Goal: Transaction & Acquisition: Purchase product/service

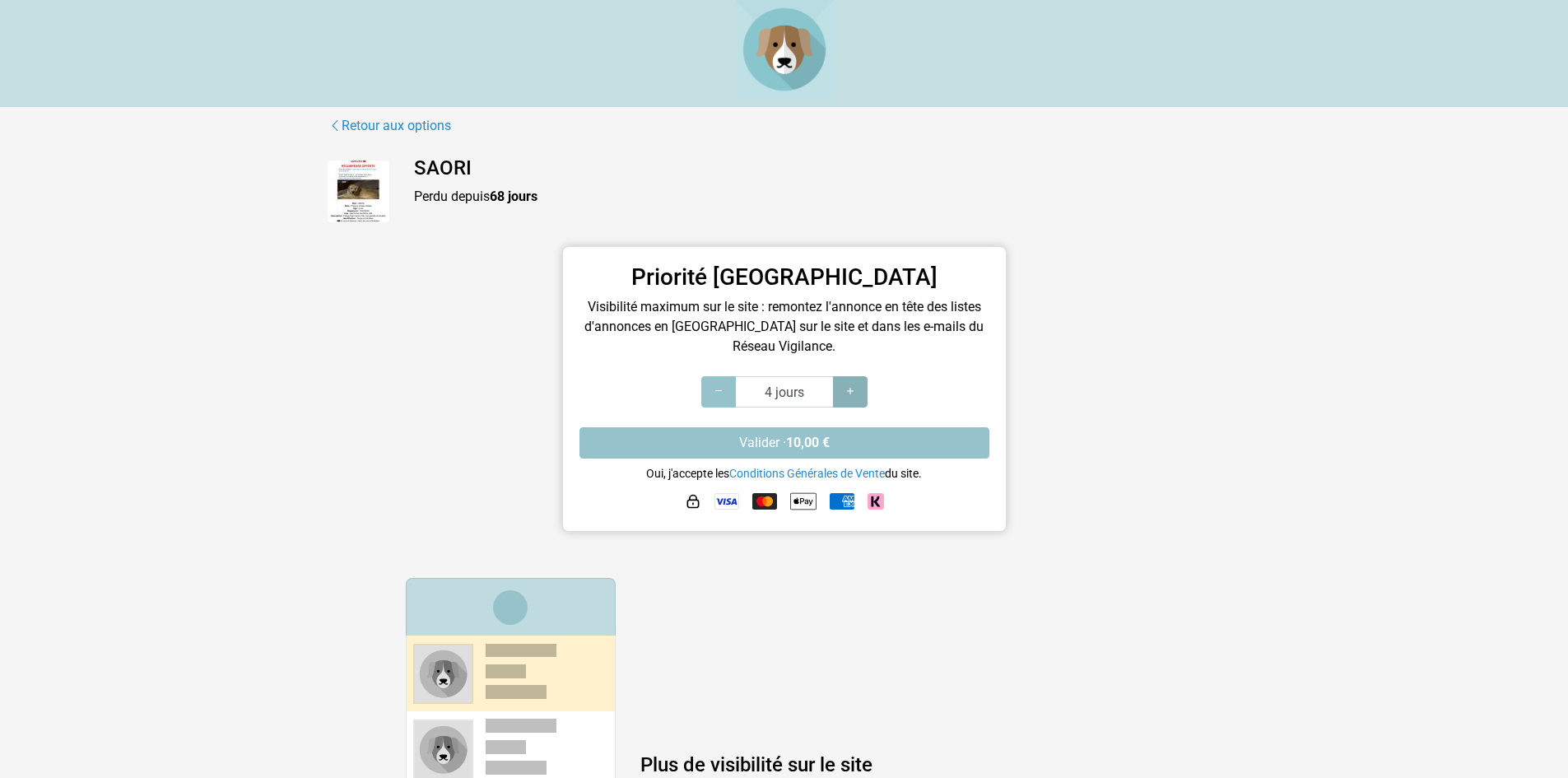
click at [858, 389] on div at bounding box center [851, 391] width 35 height 31
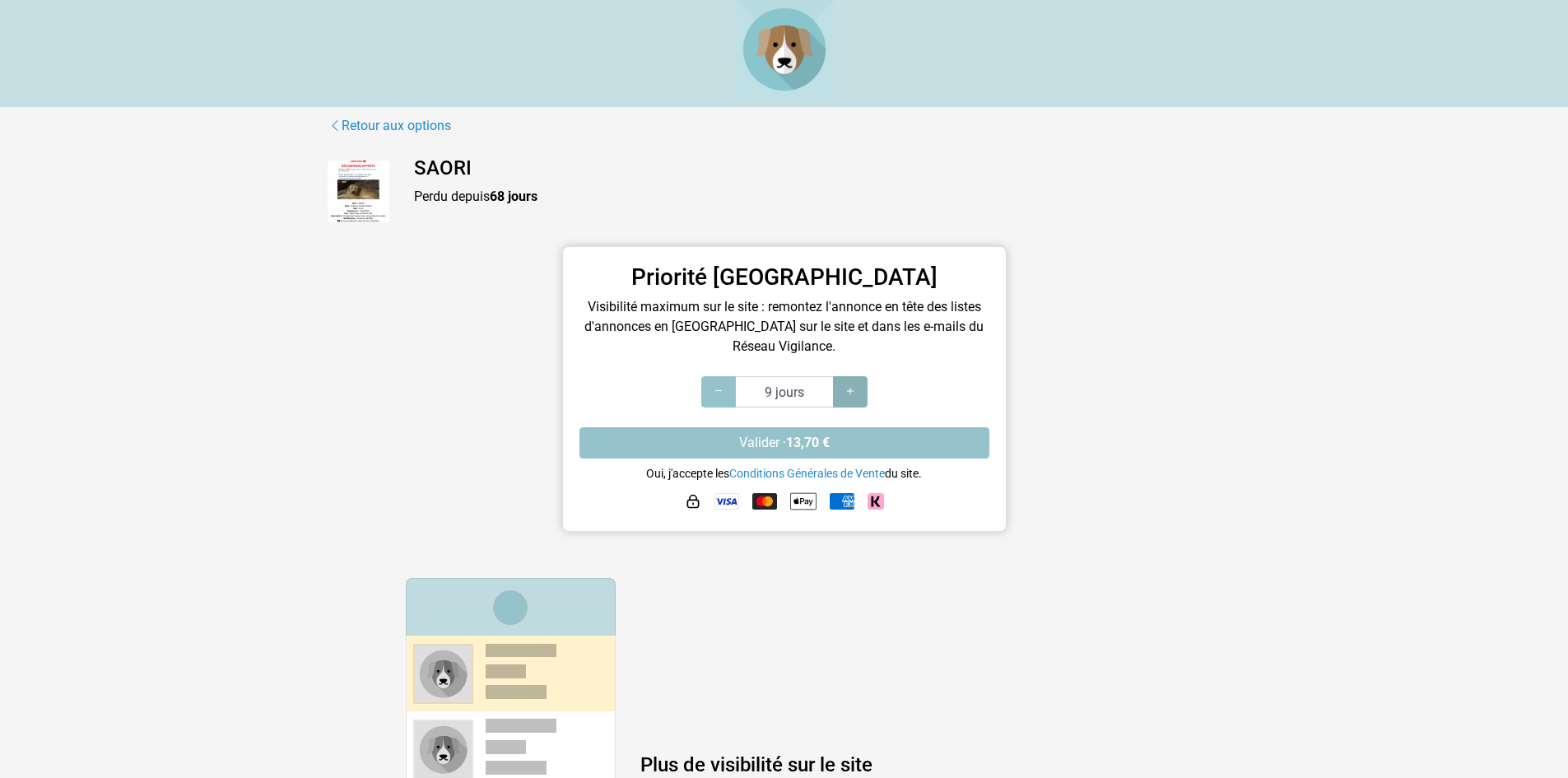
click at [858, 389] on div at bounding box center [851, 391] width 35 height 31
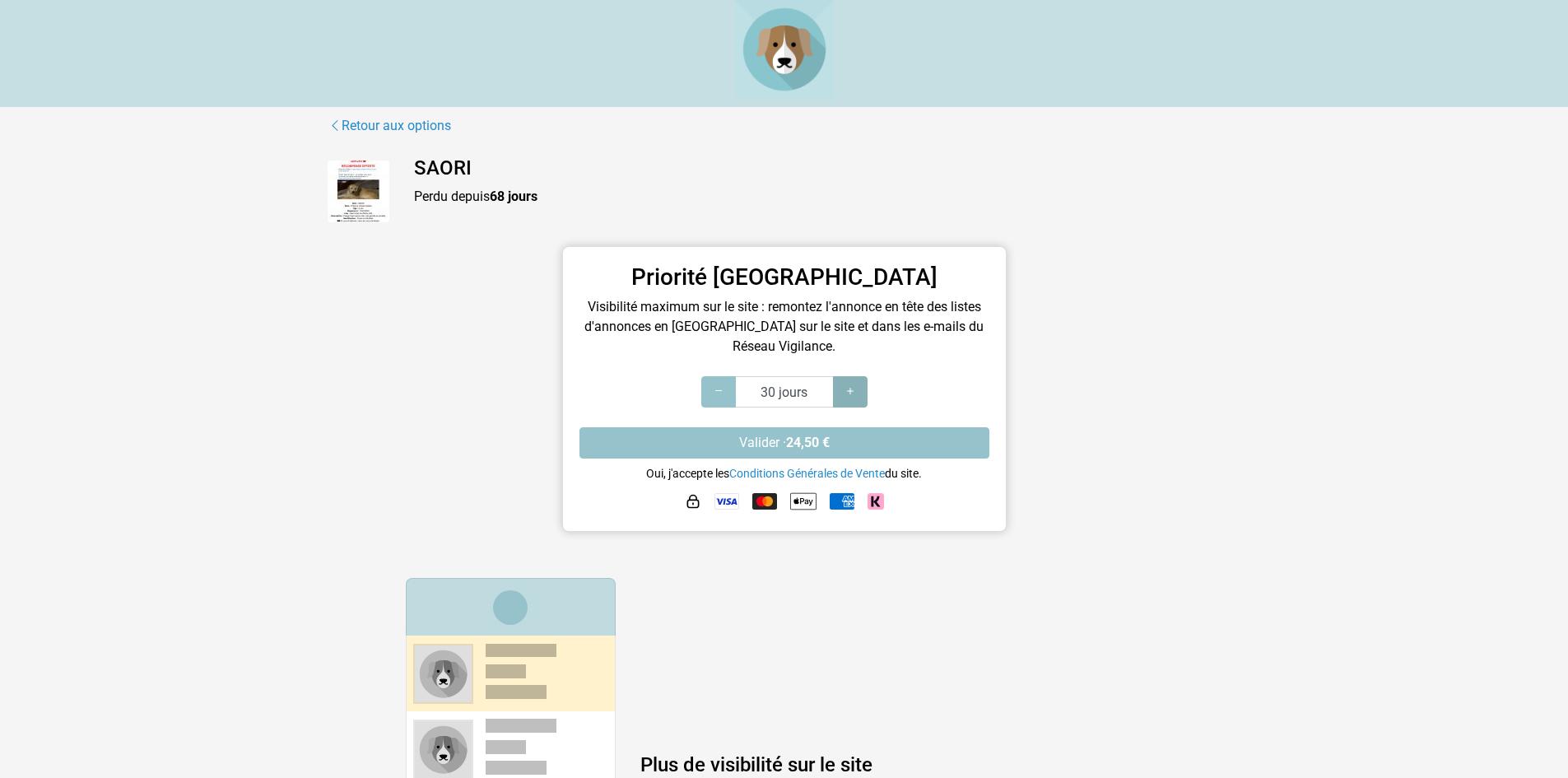
click at [858, 389] on div at bounding box center [851, 391] width 35 height 31
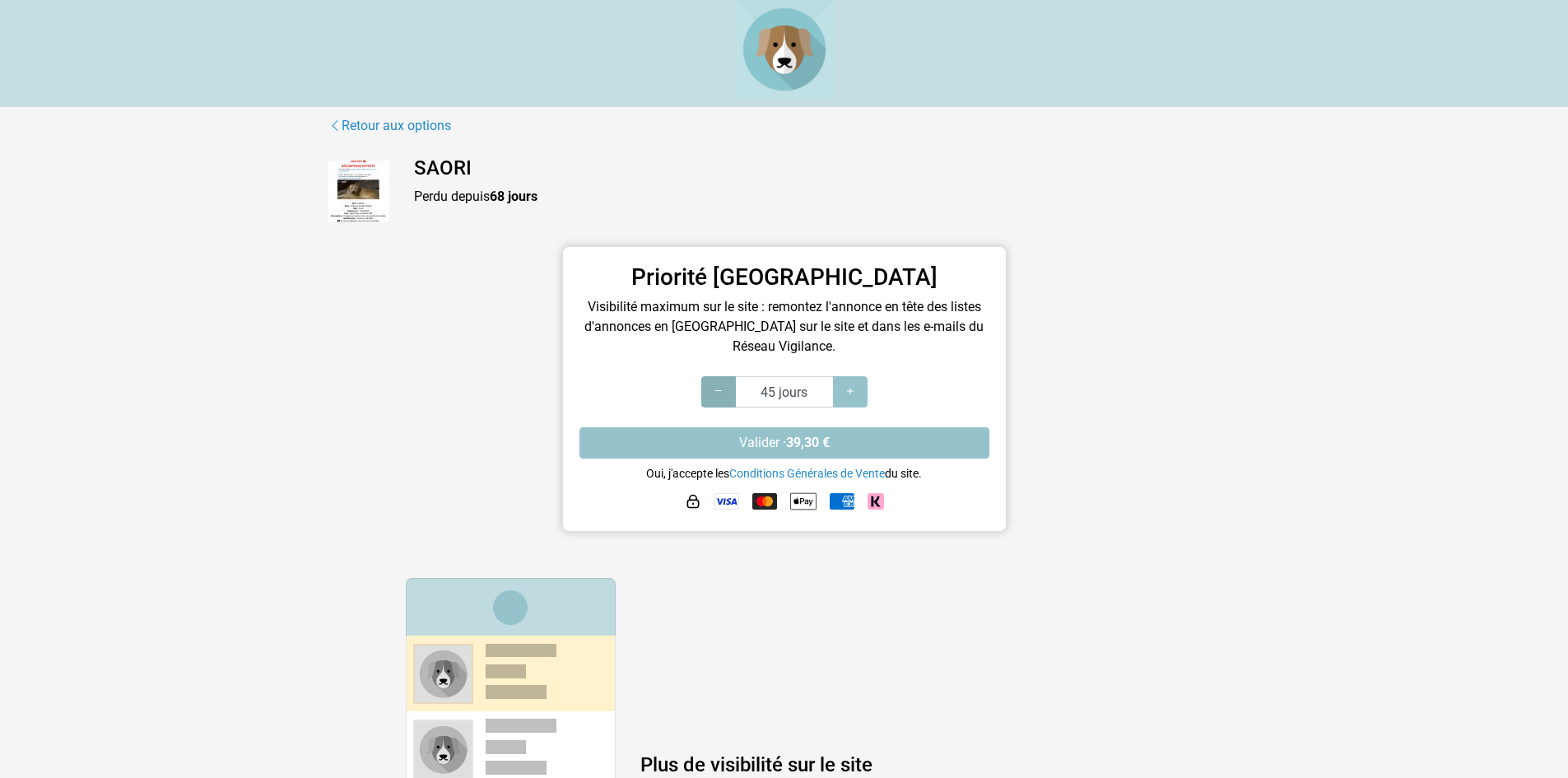
click at [711, 389] on div at bounding box center [718, 391] width 35 height 31
type input "30 jours"
click at [711, 389] on div at bounding box center [718, 391] width 35 height 31
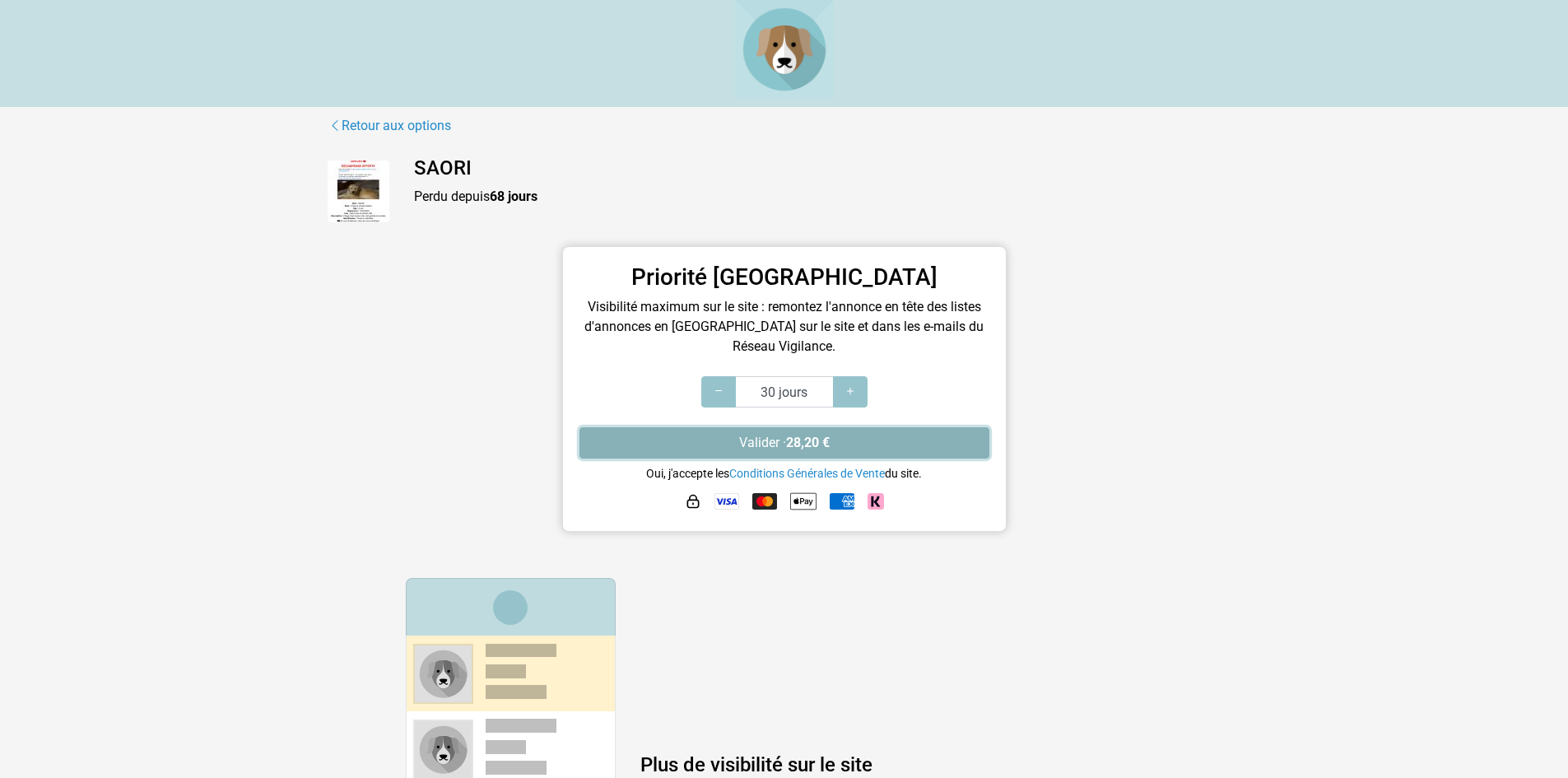
click at [779, 443] on button "Valider · 28,20 €" at bounding box center [784, 443] width 410 height 31
